Goal: Task Accomplishment & Management: Complete application form

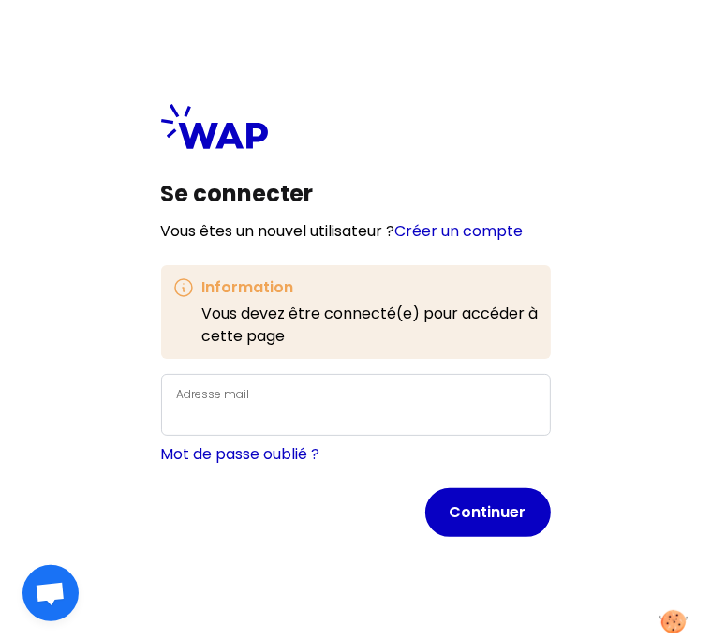
click at [345, 401] on div "Adresse mail" at bounding box center [356, 404] width 358 height 45
click at [452, 228] on link "Créer un compte" at bounding box center [459, 231] width 128 height 22
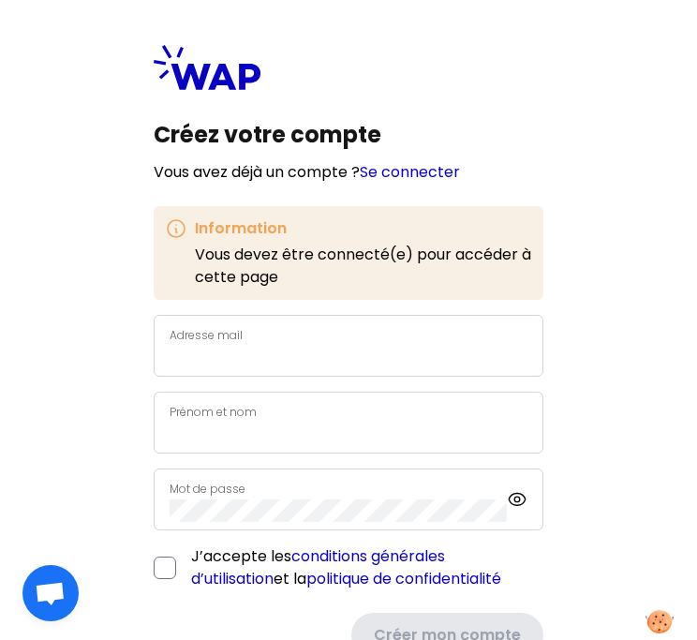
click at [202, 335] on label "Adresse mail" at bounding box center [206, 335] width 73 height 16
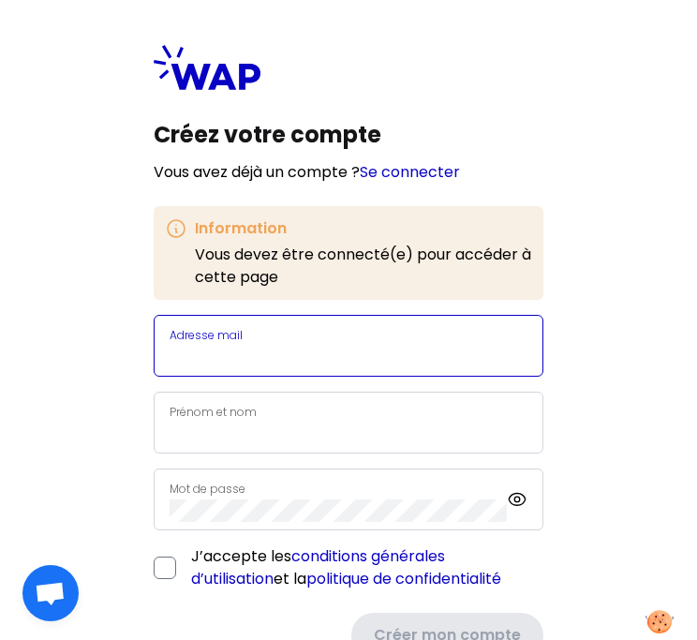
click at [202, 346] on input "Adresse mail" at bounding box center [349, 357] width 358 height 22
type input "[EMAIL_ADDRESS][DOMAIN_NAME]"
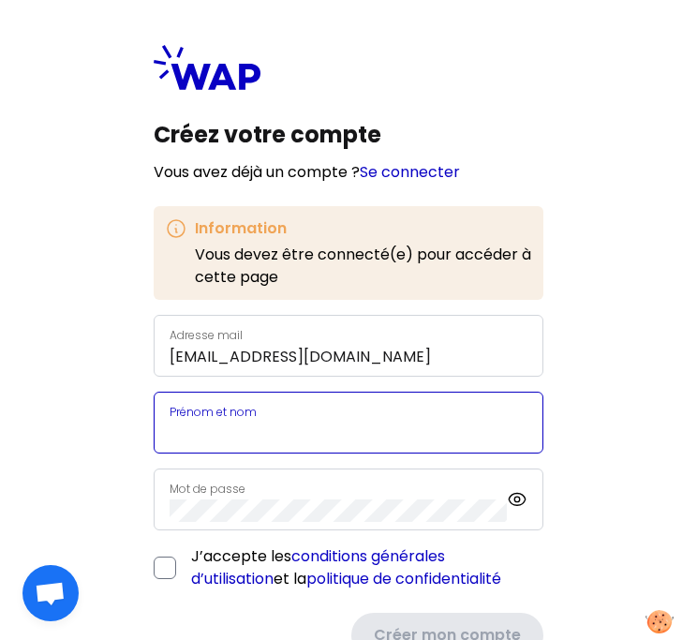
click at [256, 422] on input "Prénom et nom" at bounding box center [349, 433] width 358 height 22
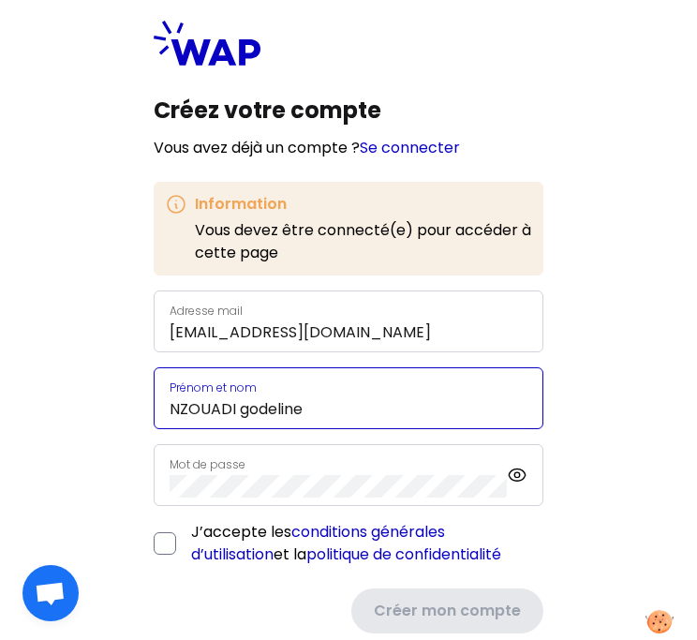
scroll to position [61, 0]
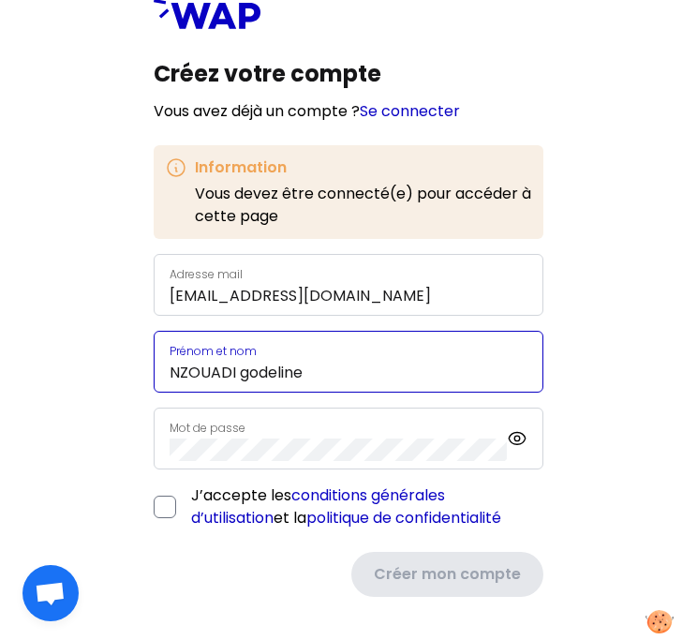
type input "NZOUADI godeline"
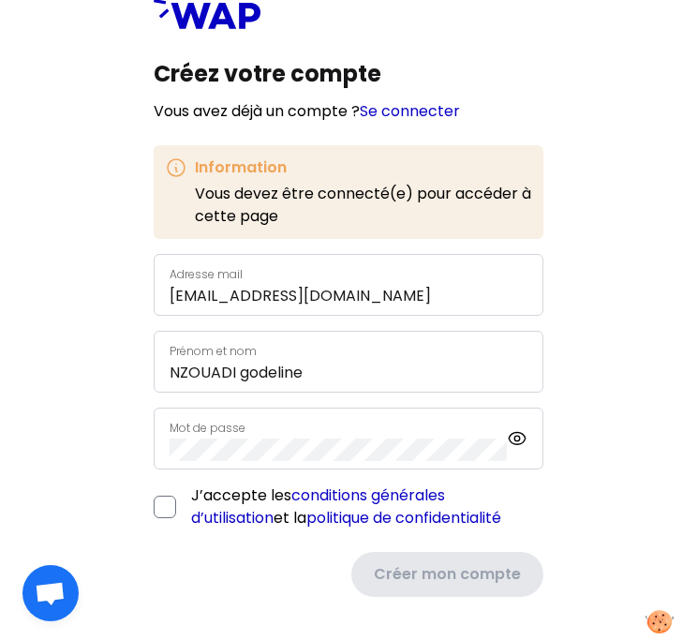
click at [391, 435] on div "Mot de passe" at bounding box center [338, 438] width 337 height 45
click at [520, 436] on icon at bounding box center [517, 438] width 6 height 6
click at [164, 508] on input "checkbox" at bounding box center [165, 506] width 22 height 22
checkbox input "true"
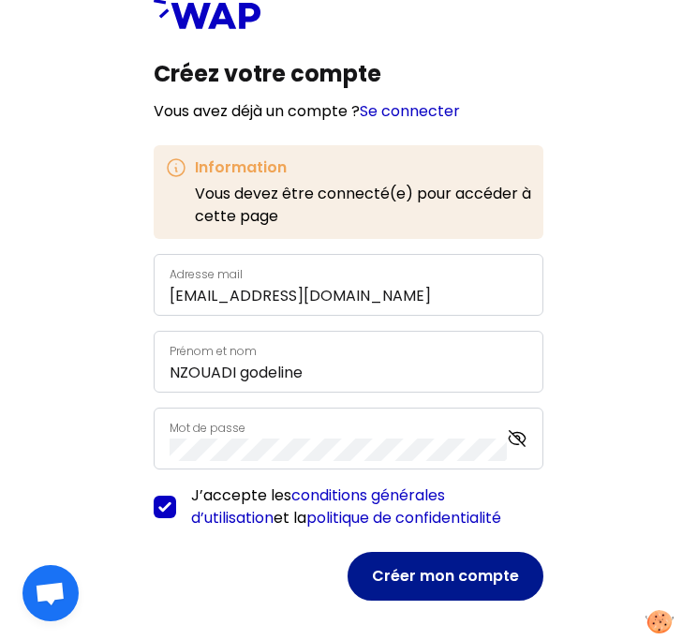
click at [418, 572] on button "Créer mon compte" at bounding box center [445, 576] width 196 height 49
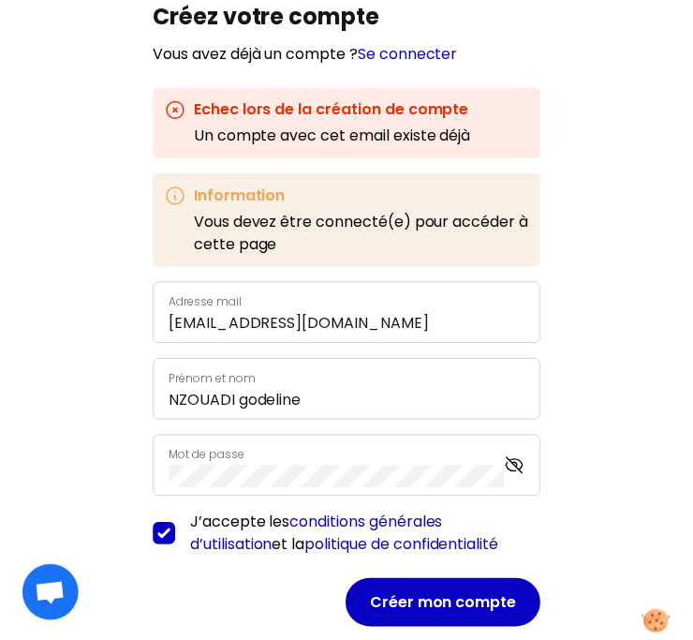
scroll to position [150, 0]
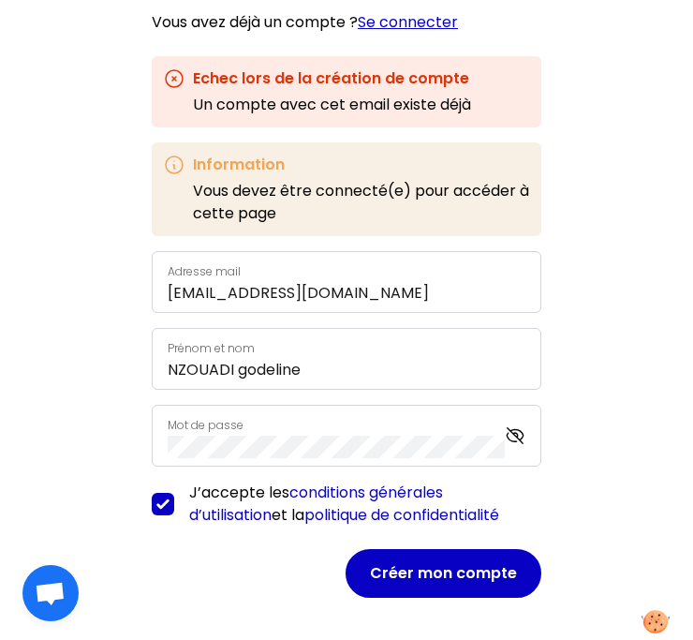
click at [412, 22] on link "Se connecter" at bounding box center [408, 22] width 100 height 22
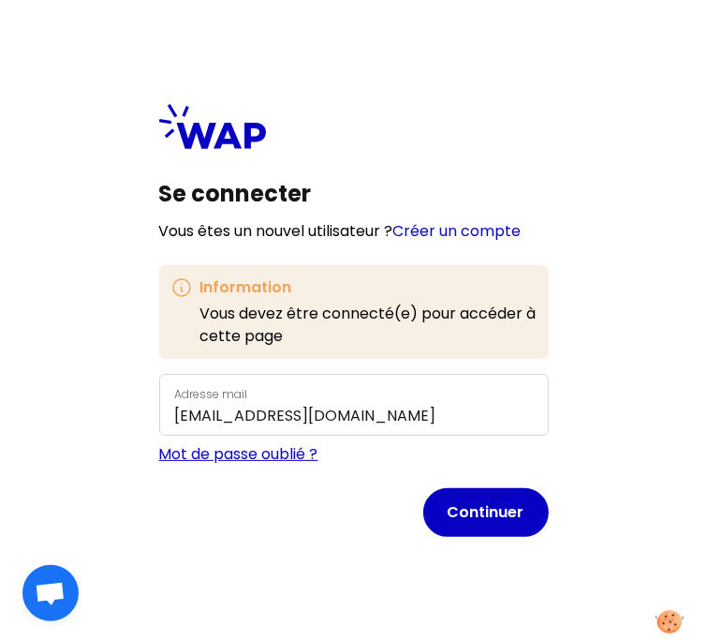
click at [281, 455] on link "Mot de passe oublié ?" at bounding box center [238, 454] width 159 height 22
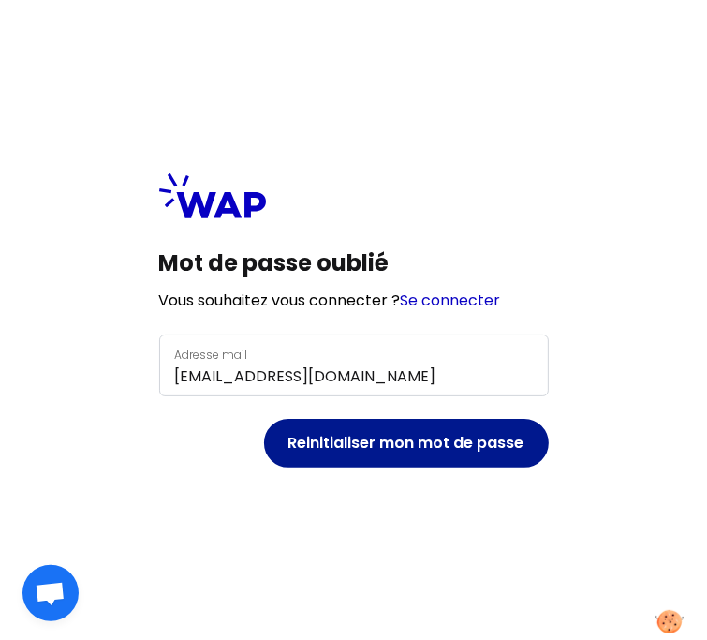
click at [364, 442] on button "Reinitialiser mon mot de passe" at bounding box center [406, 443] width 285 height 49
